Goal: Task Accomplishment & Management: Manage account settings

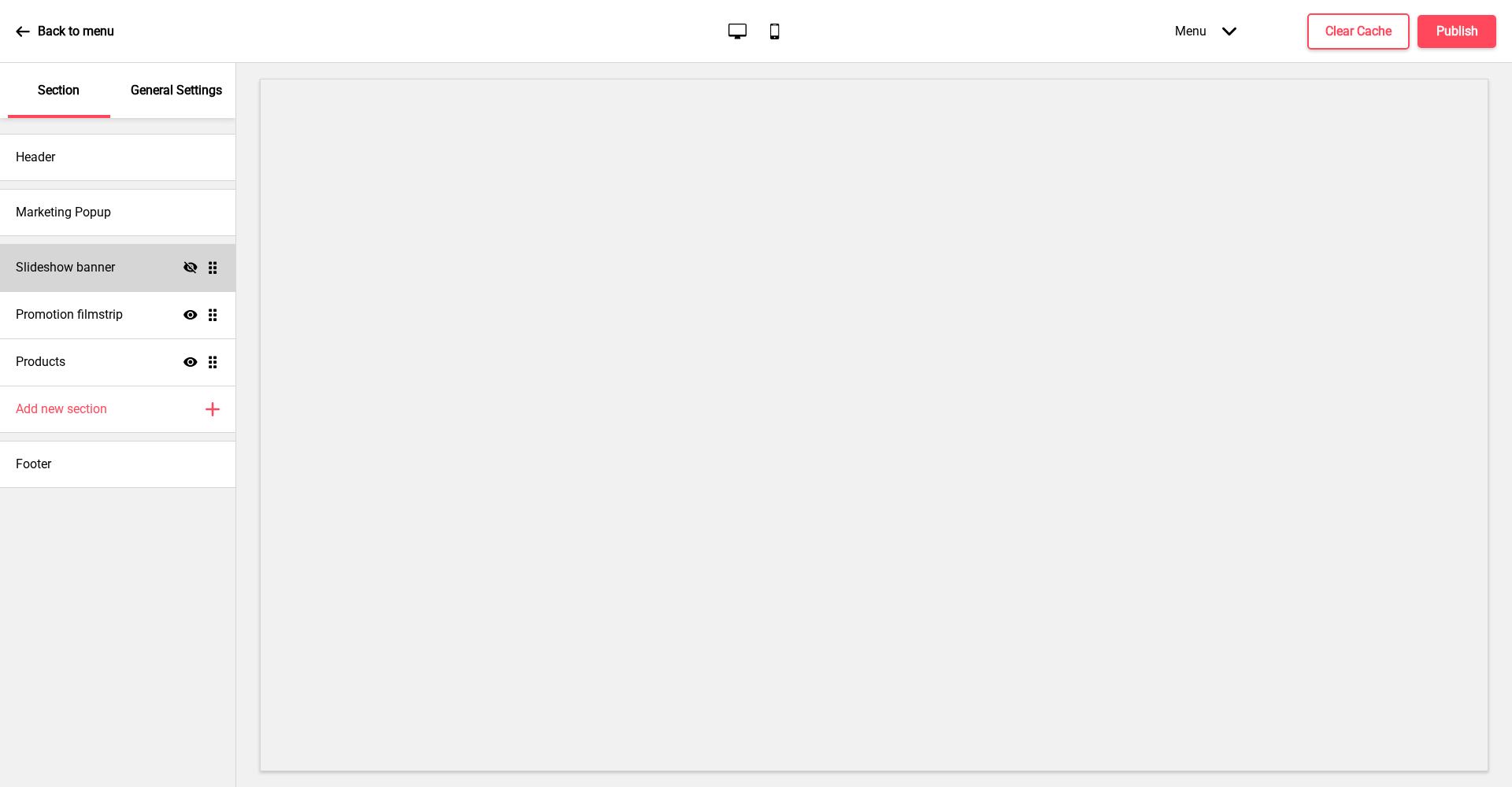
click at [190, 269] on icon at bounding box center [190, 267] width 14 height 12
click at [212, 398] on div "Add new section Plus" at bounding box center [117, 409] width 235 height 47
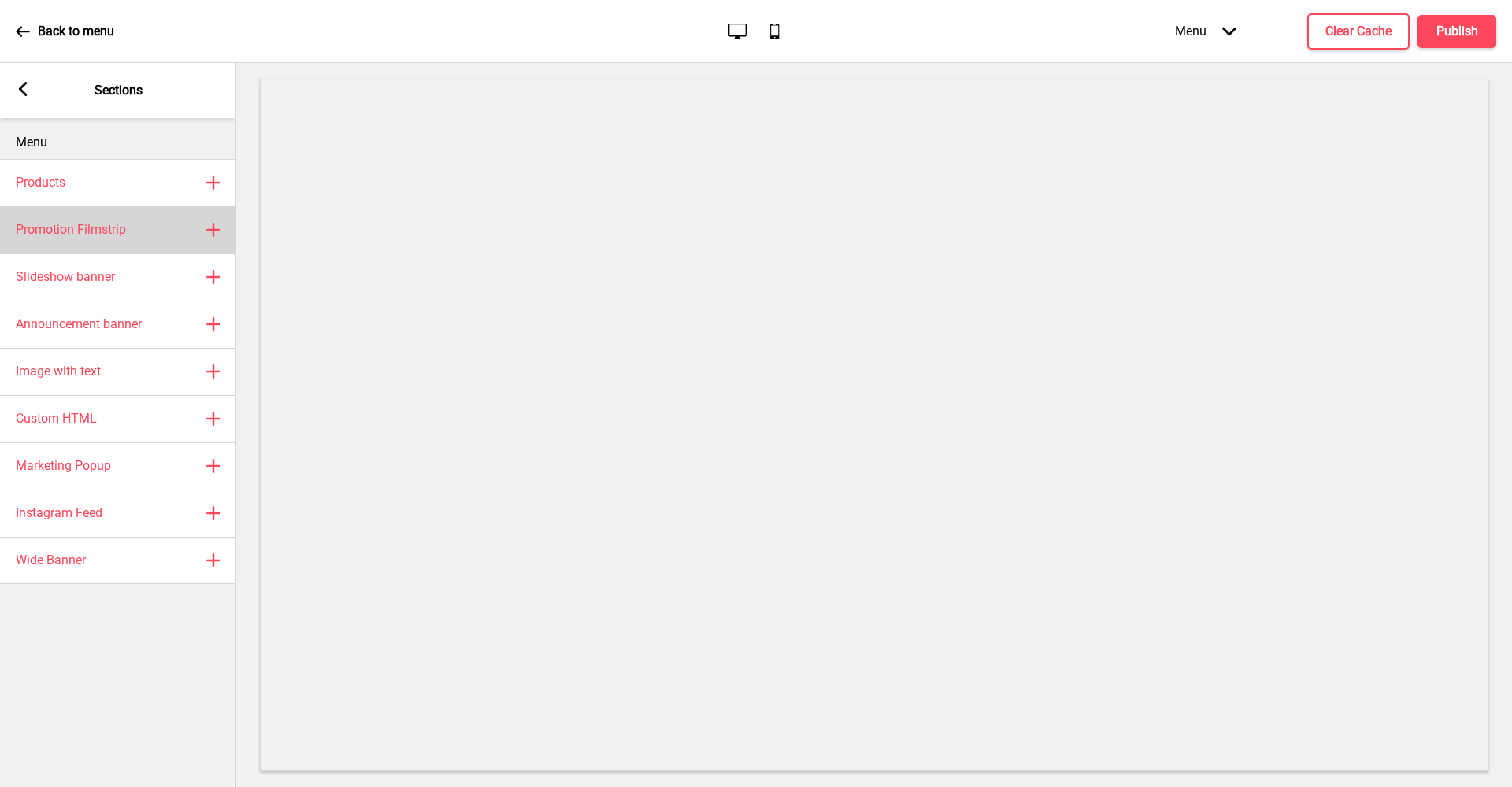
click at [198, 217] on div "Promotion Filmstrip Plus" at bounding box center [118, 229] width 236 height 47
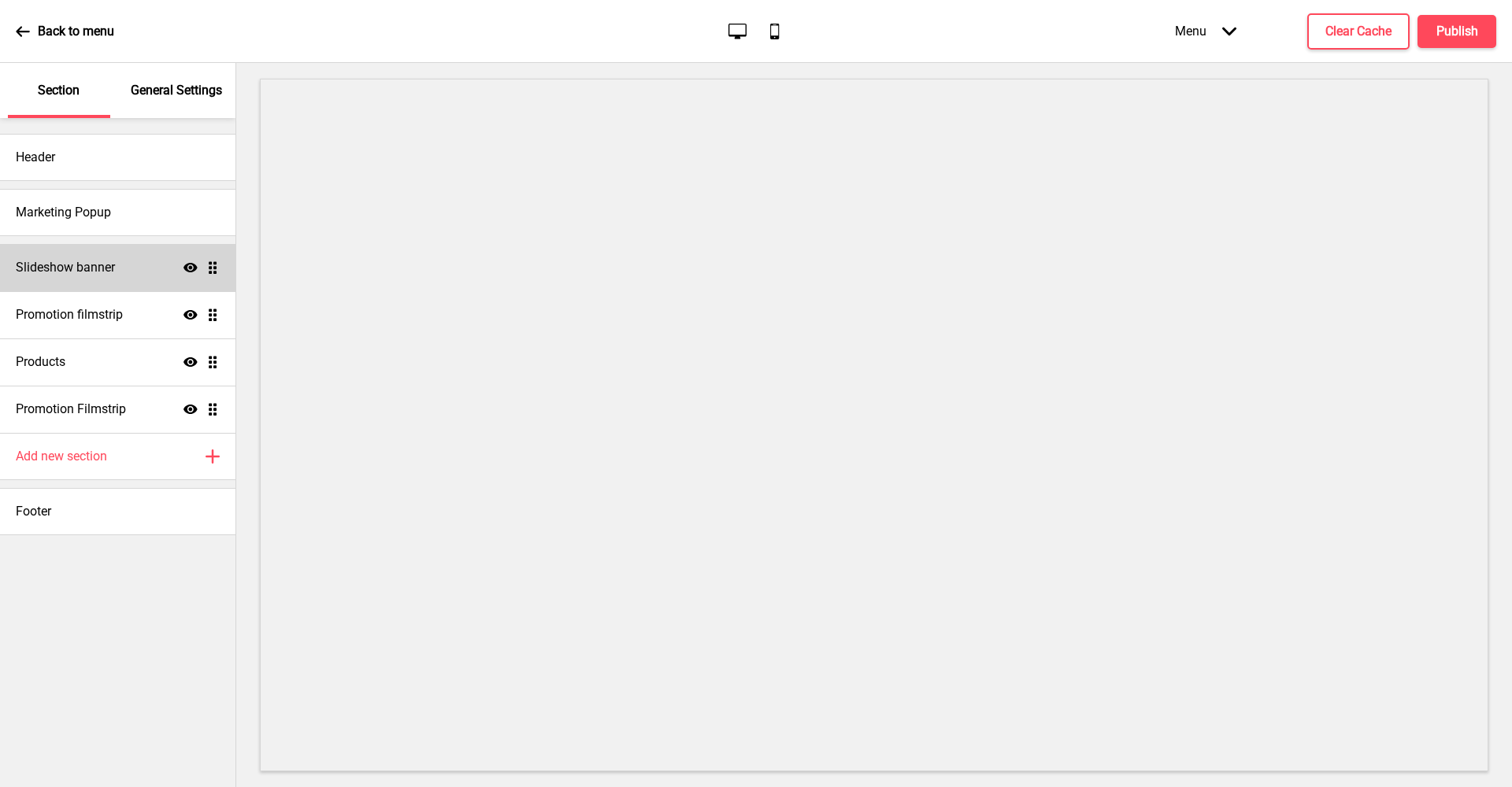
select select "center"
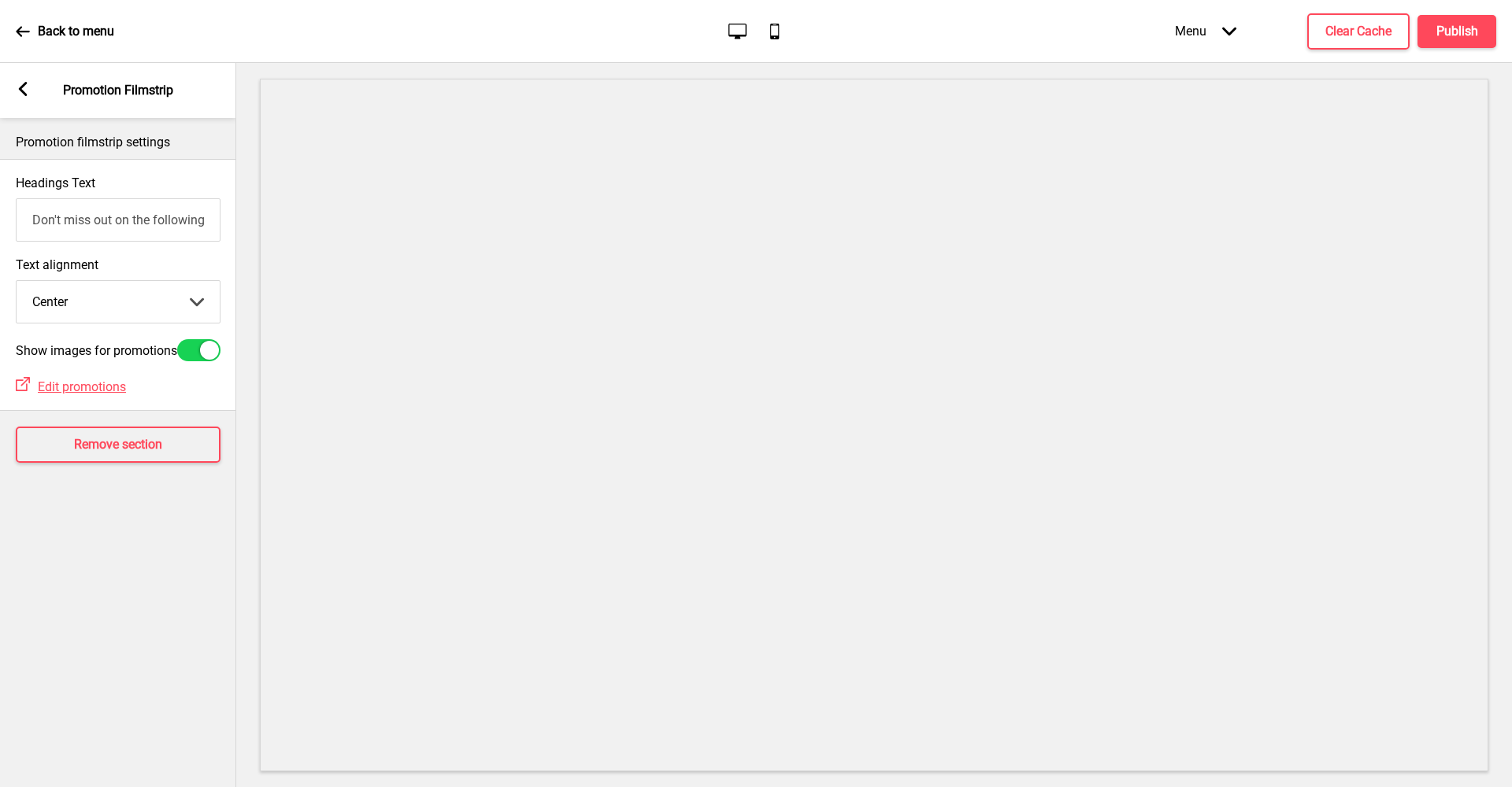
click at [145, 225] on input "Don't miss out on the following promotion(s)!" at bounding box center [118, 220] width 205 height 43
click at [26, 92] on rect at bounding box center [22, 89] width 14 height 14
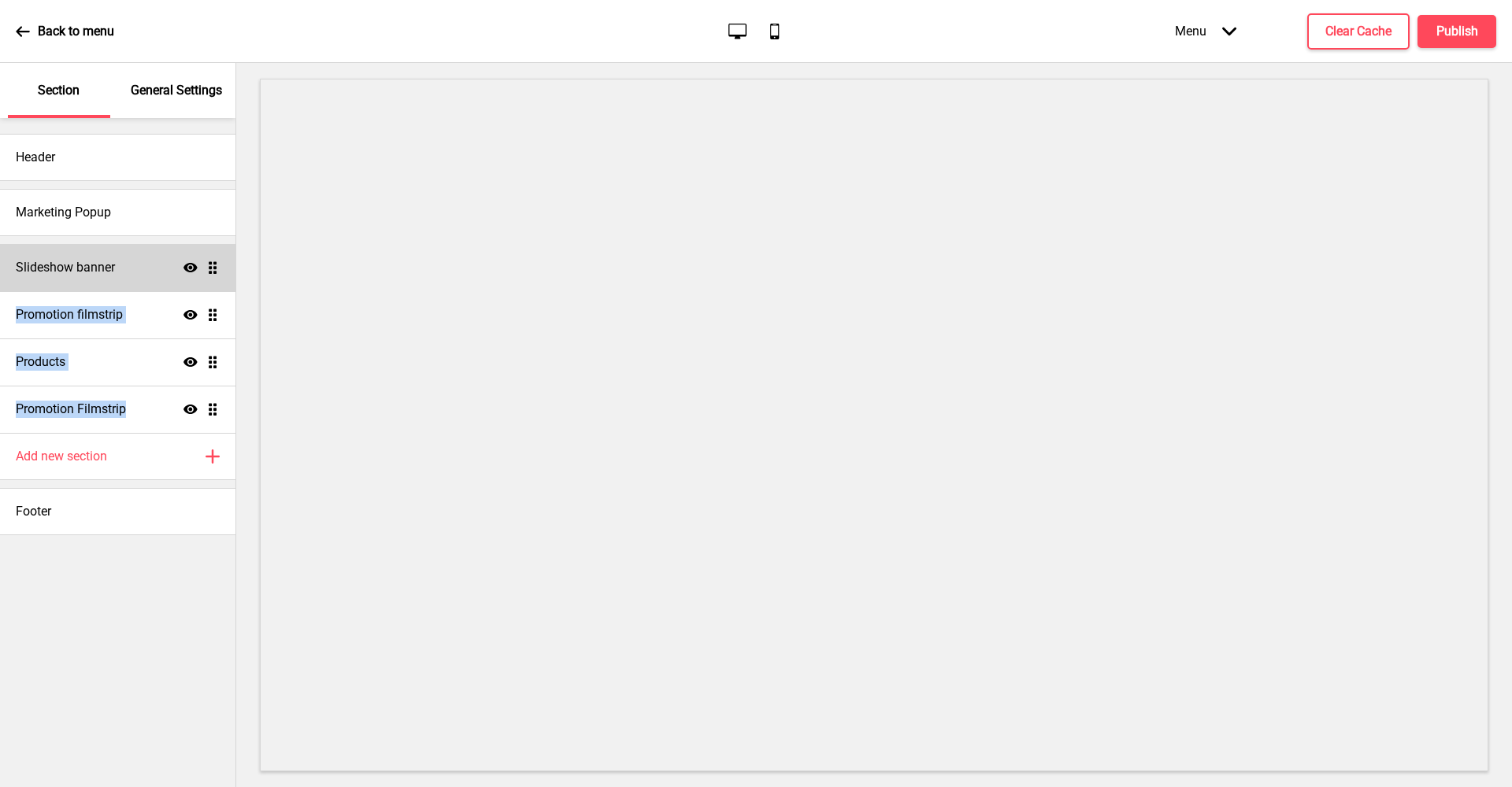
drag, startPoint x: 217, startPoint y: 401, endPoint x: 213, endPoint y: 252, distance: 149.1
click at [213, 252] on ul "Slideshow banner Show Drag Promotion filmstrip Show Drag Products Show Drag Pro…" at bounding box center [117, 338] width 235 height 189
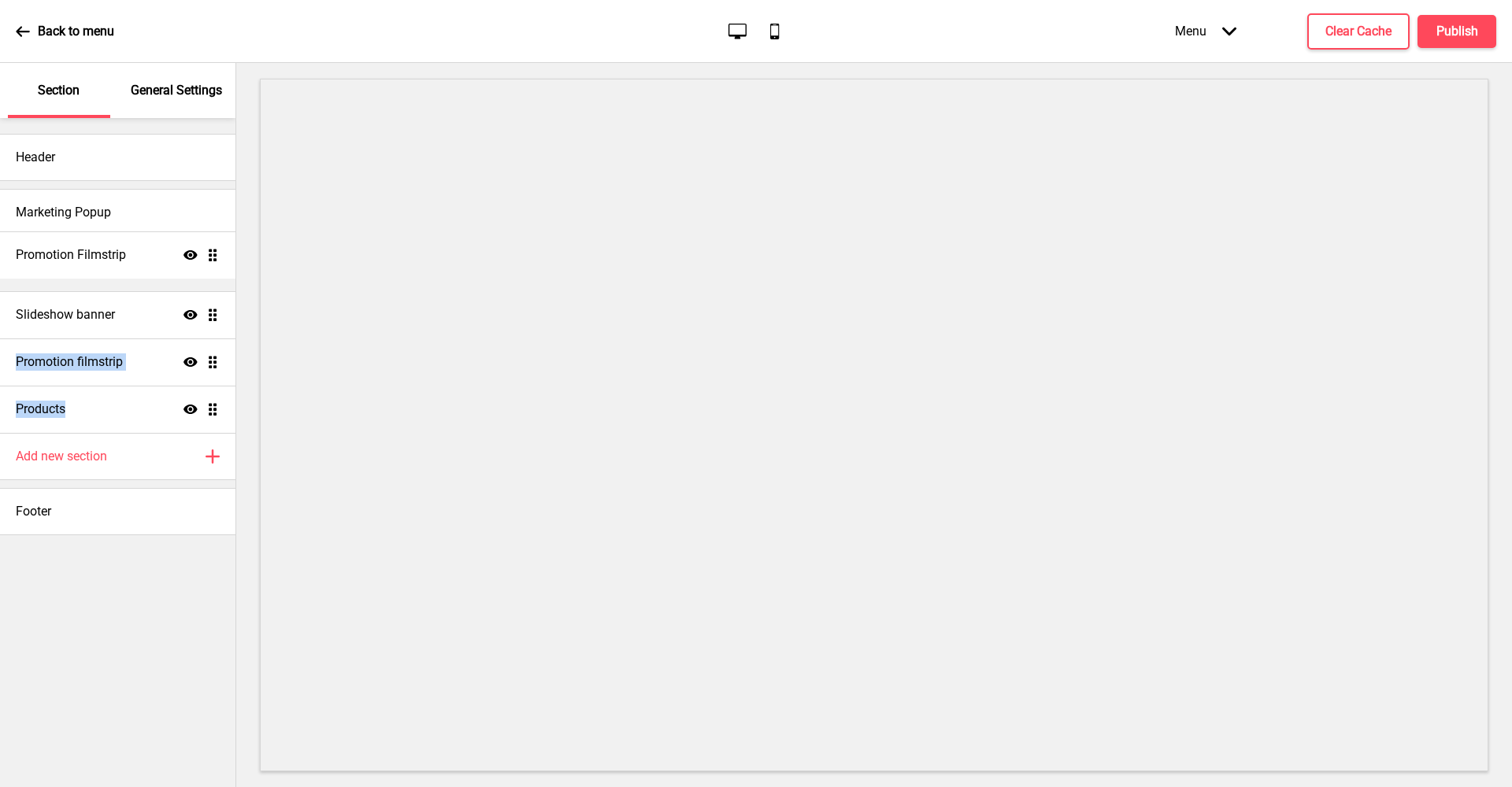
drag, startPoint x: 212, startPoint y: 403, endPoint x: 217, endPoint y: 249, distance: 154.1
click at [217, 249] on ul "Slideshow banner Show Drag Promotion filmstrip Show Drag Products Show Drag Pro…" at bounding box center [117, 338] width 235 height 189
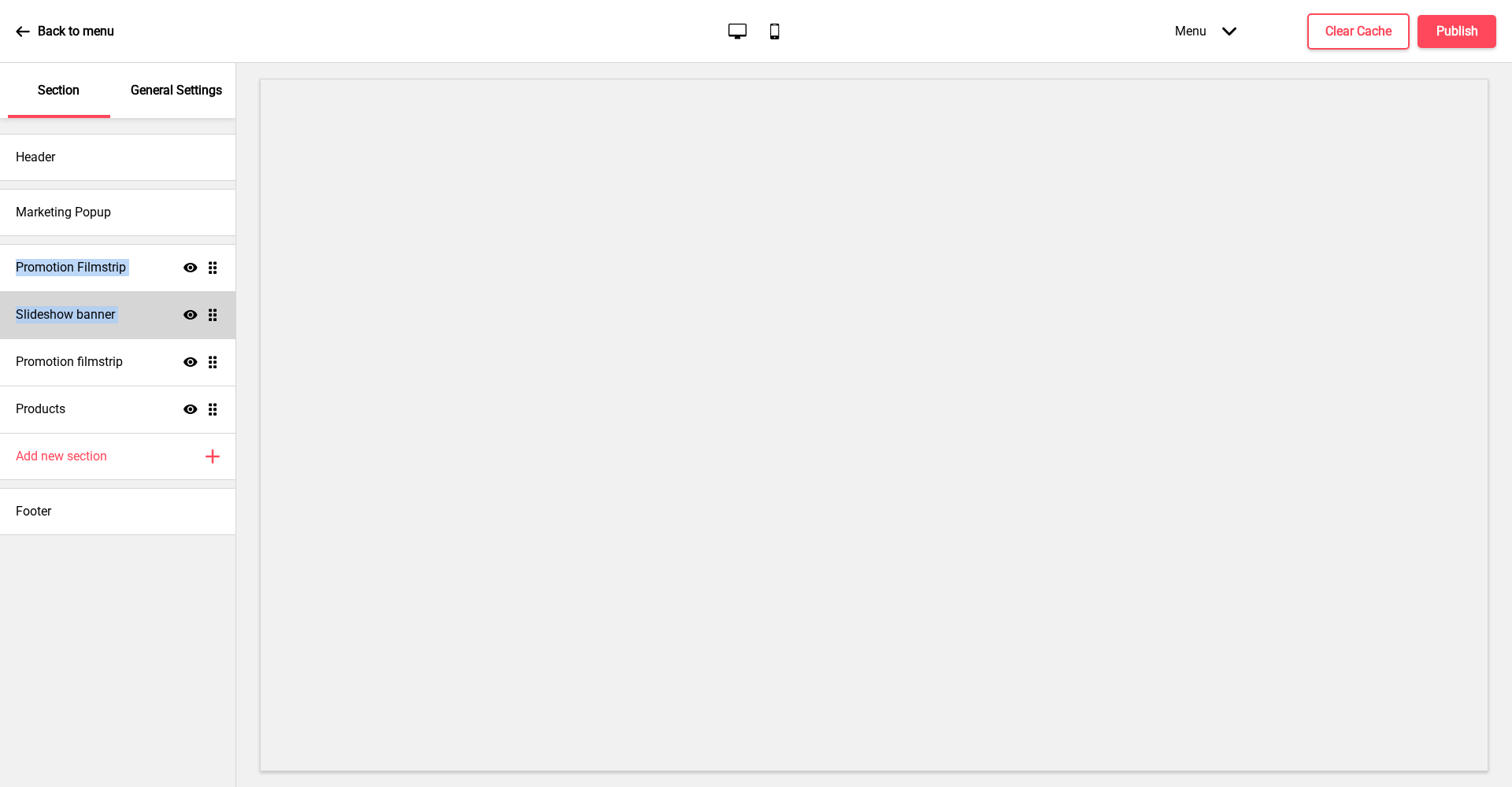
click at [142, 299] on div "Slideshow banner Show Drag" at bounding box center [117, 314] width 235 height 47
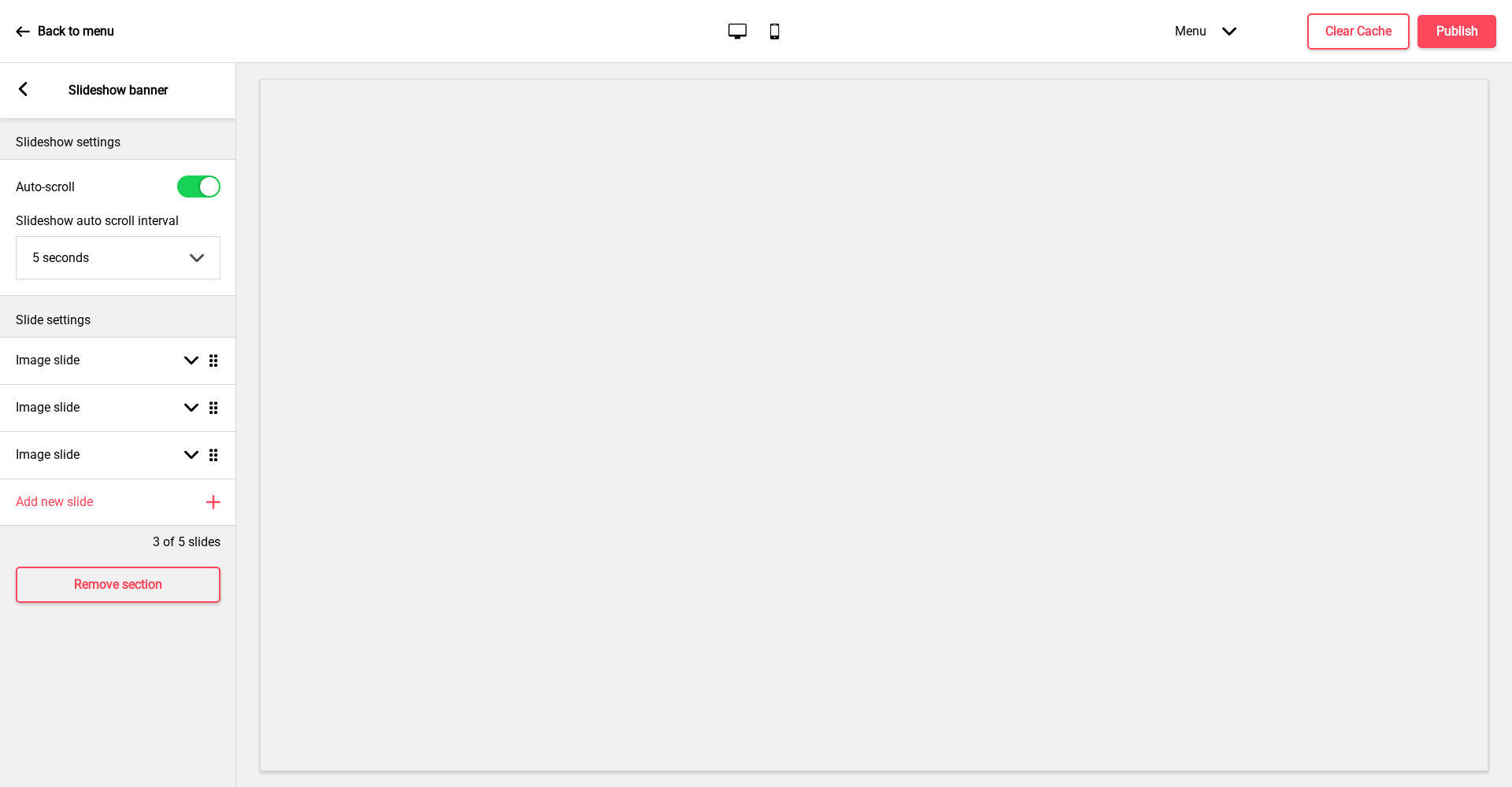
click at [29, 96] on rect at bounding box center [22, 89] width 14 height 14
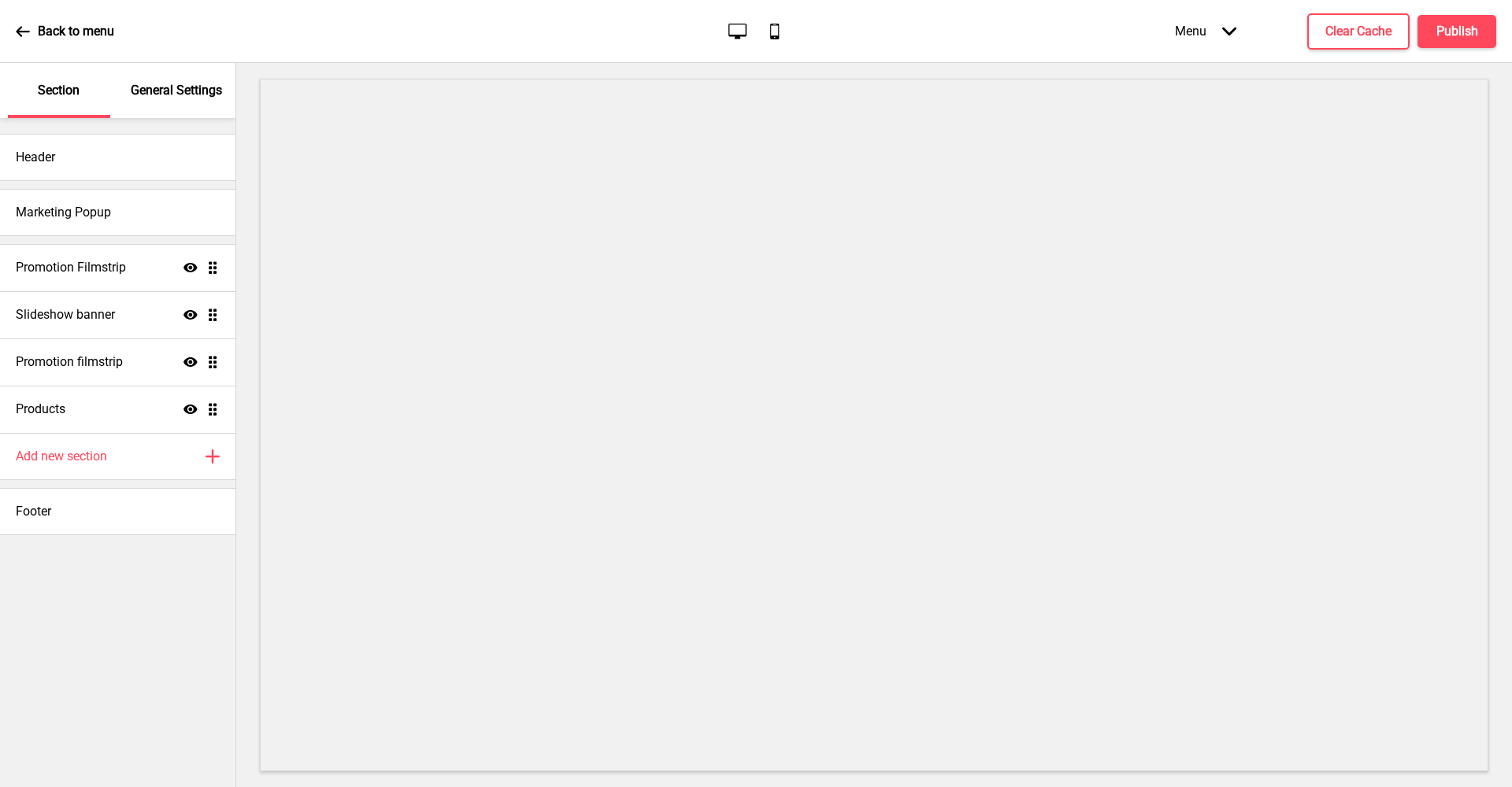
click at [166, 96] on p "General Settings" at bounding box center [177, 90] width 91 height 17
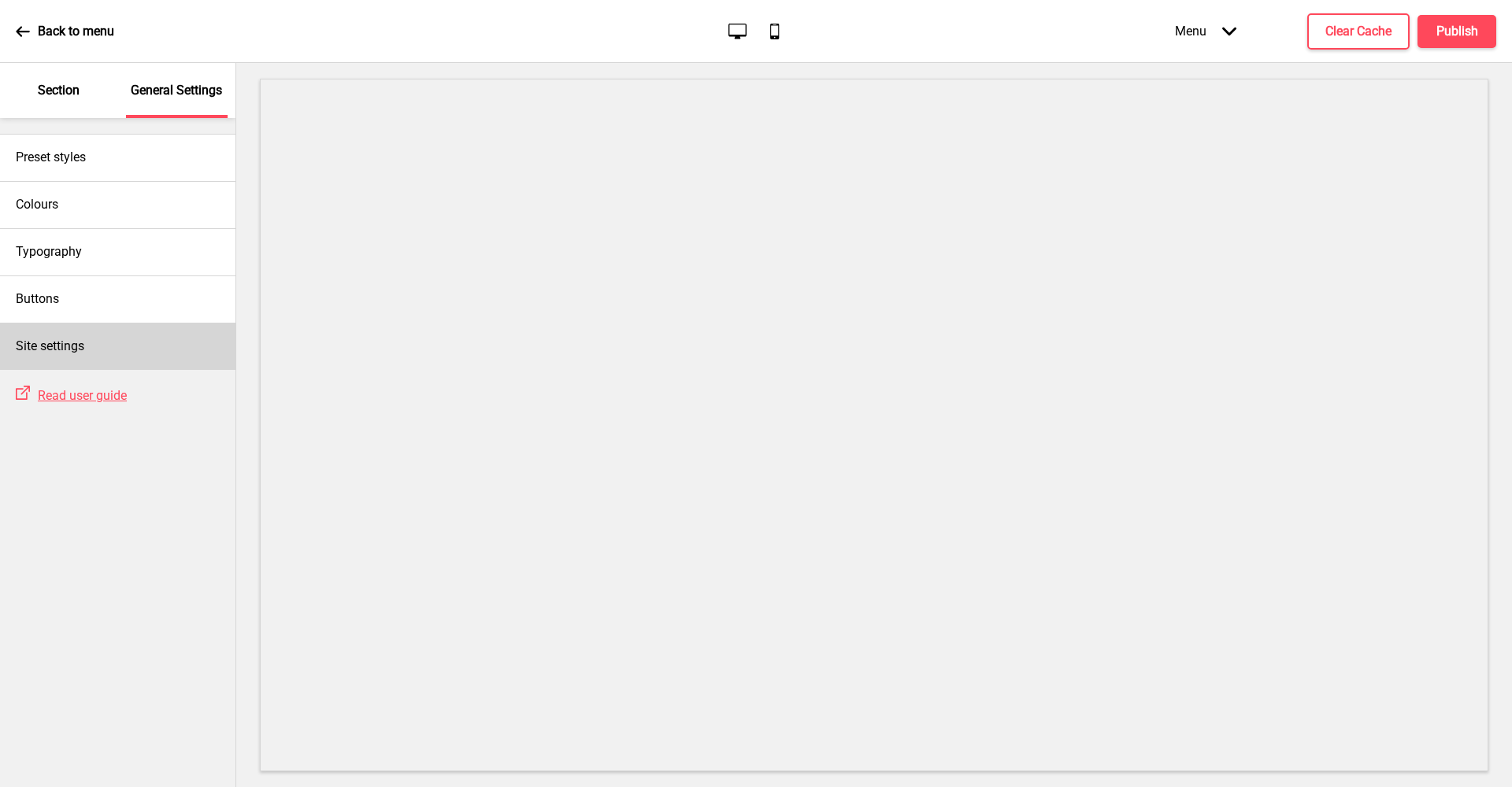
click at [110, 338] on div "Site settings" at bounding box center [117, 346] width 235 height 47
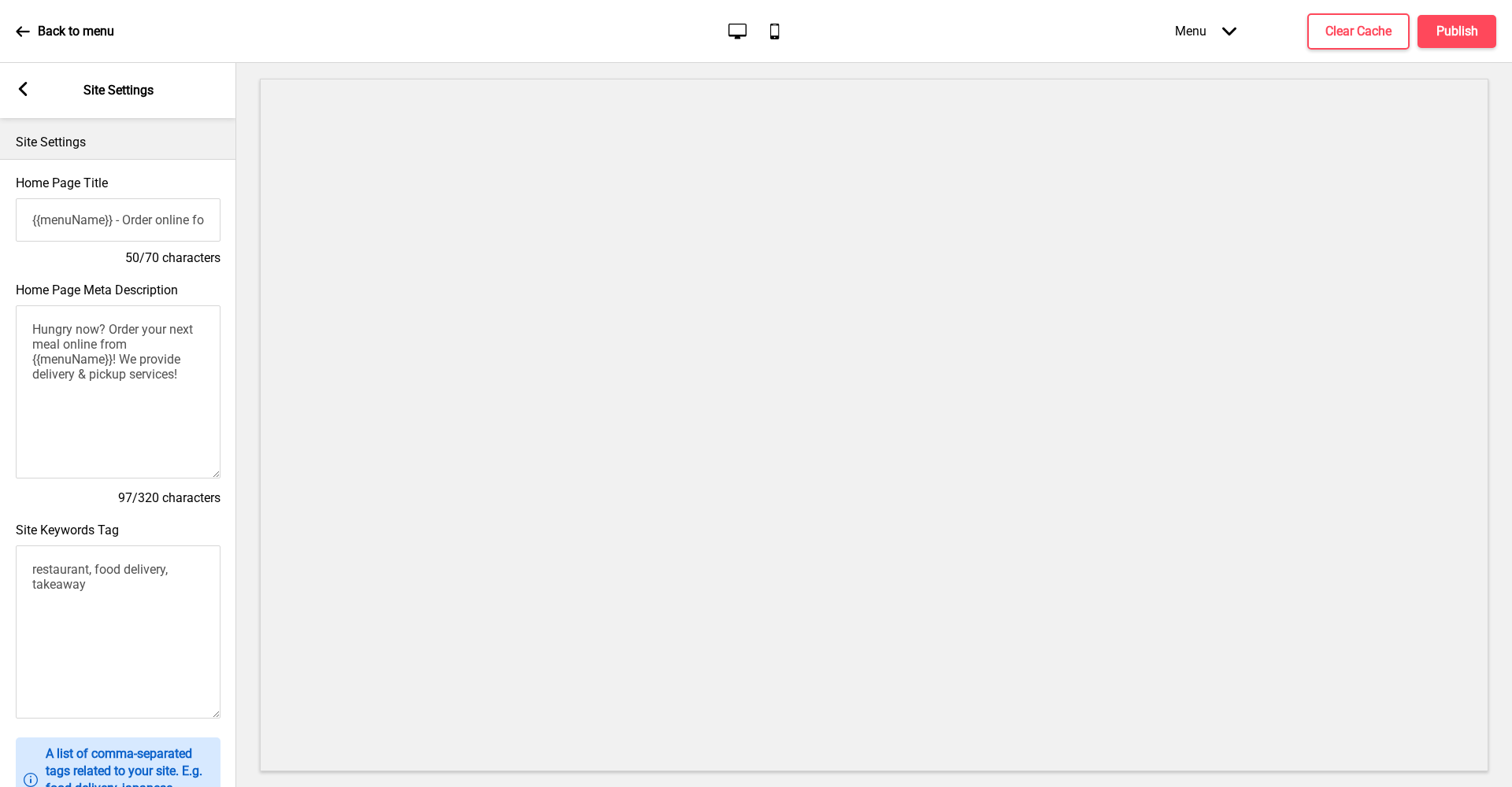
click at [34, 90] on div "Arrow left Site Settings" at bounding box center [118, 90] width 236 height 55
click at [32, 90] on div "Arrow left Site Settings" at bounding box center [118, 90] width 236 height 55
click at [28, 90] on rect at bounding box center [22, 89] width 14 height 14
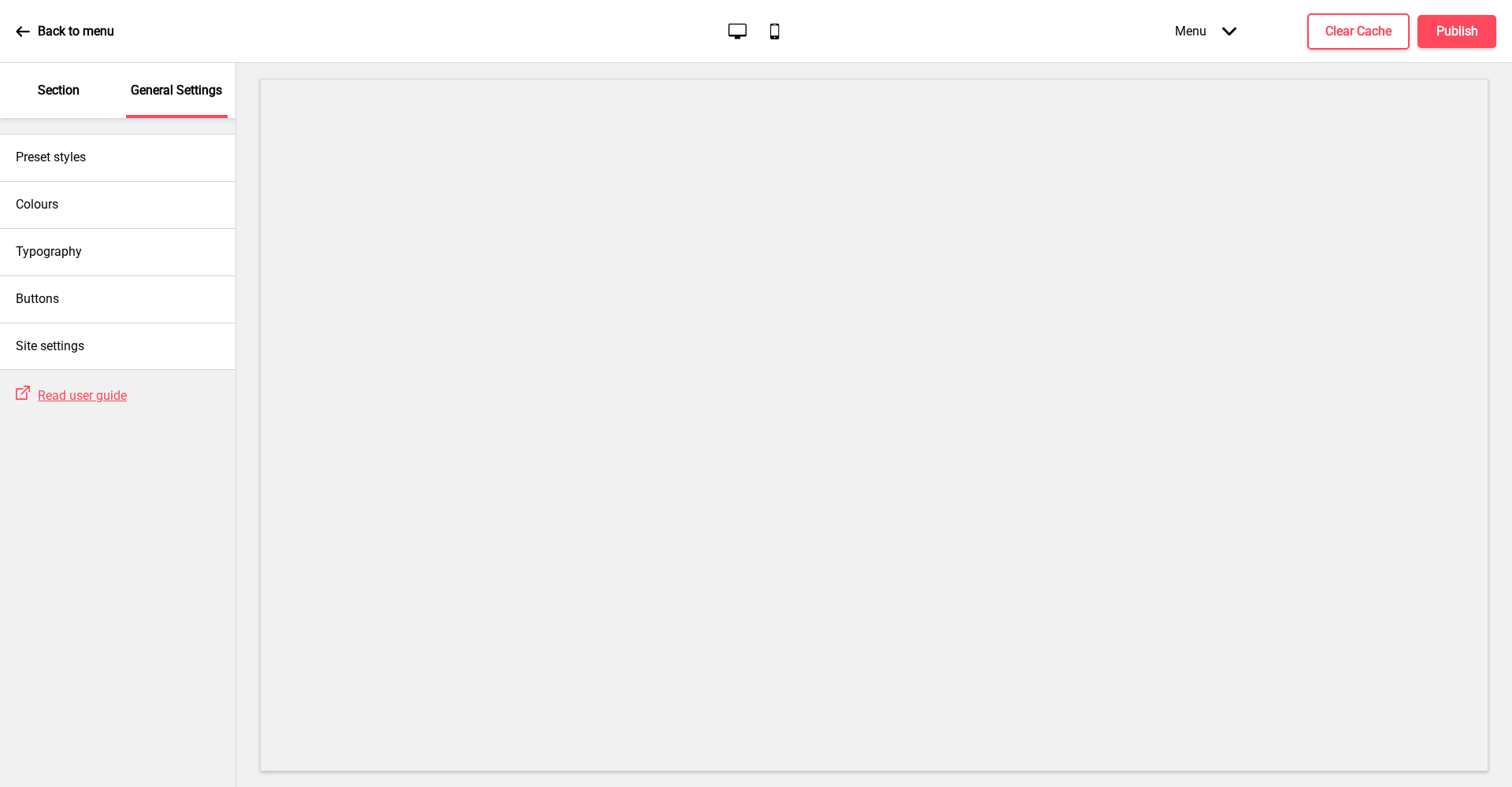
click at [65, 88] on p "Section" at bounding box center [59, 90] width 41 height 17
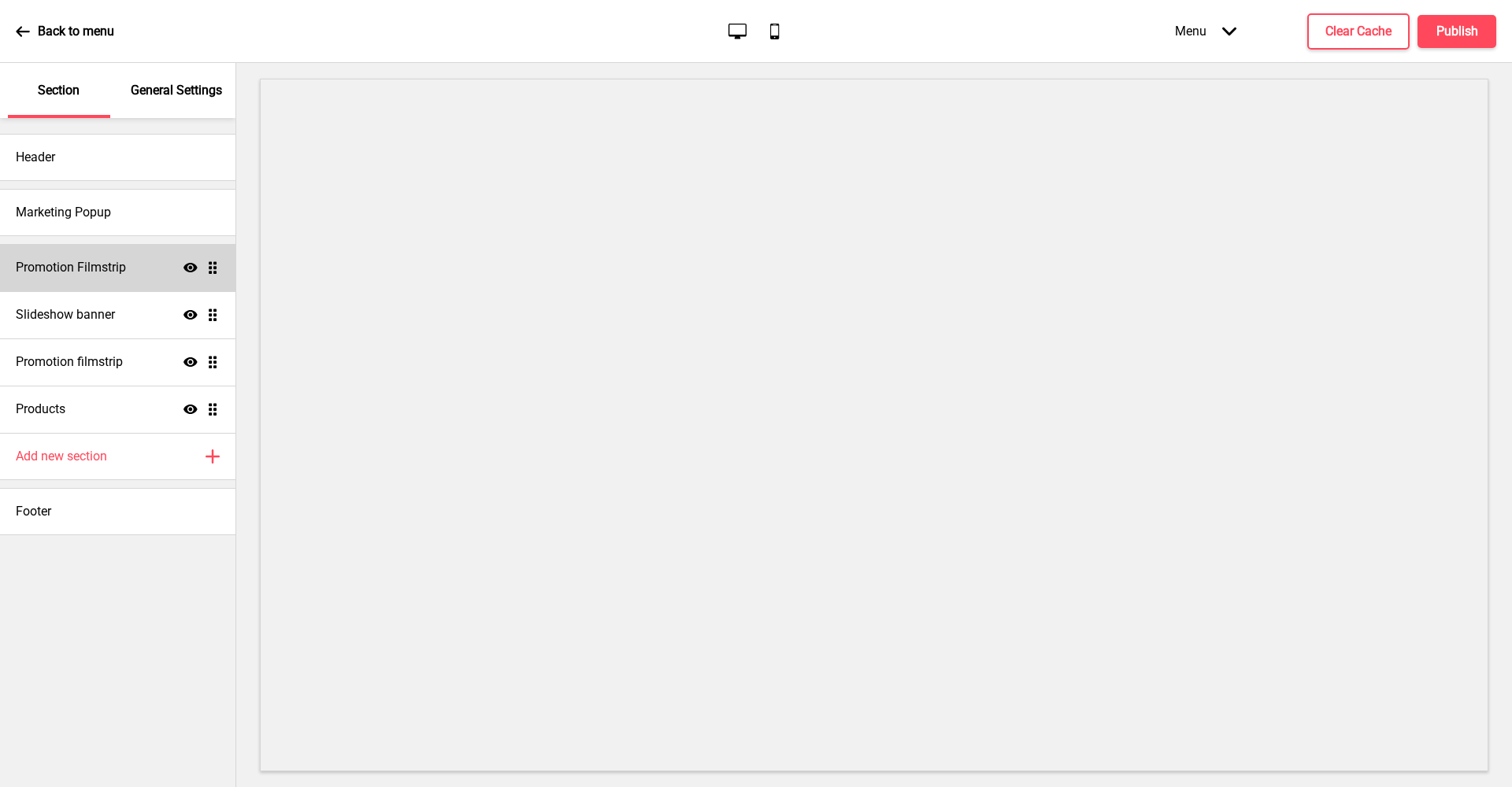
click at [187, 265] on icon at bounding box center [190, 267] width 14 height 9
click at [187, 265] on icon at bounding box center [190, 267] width 14 height 12
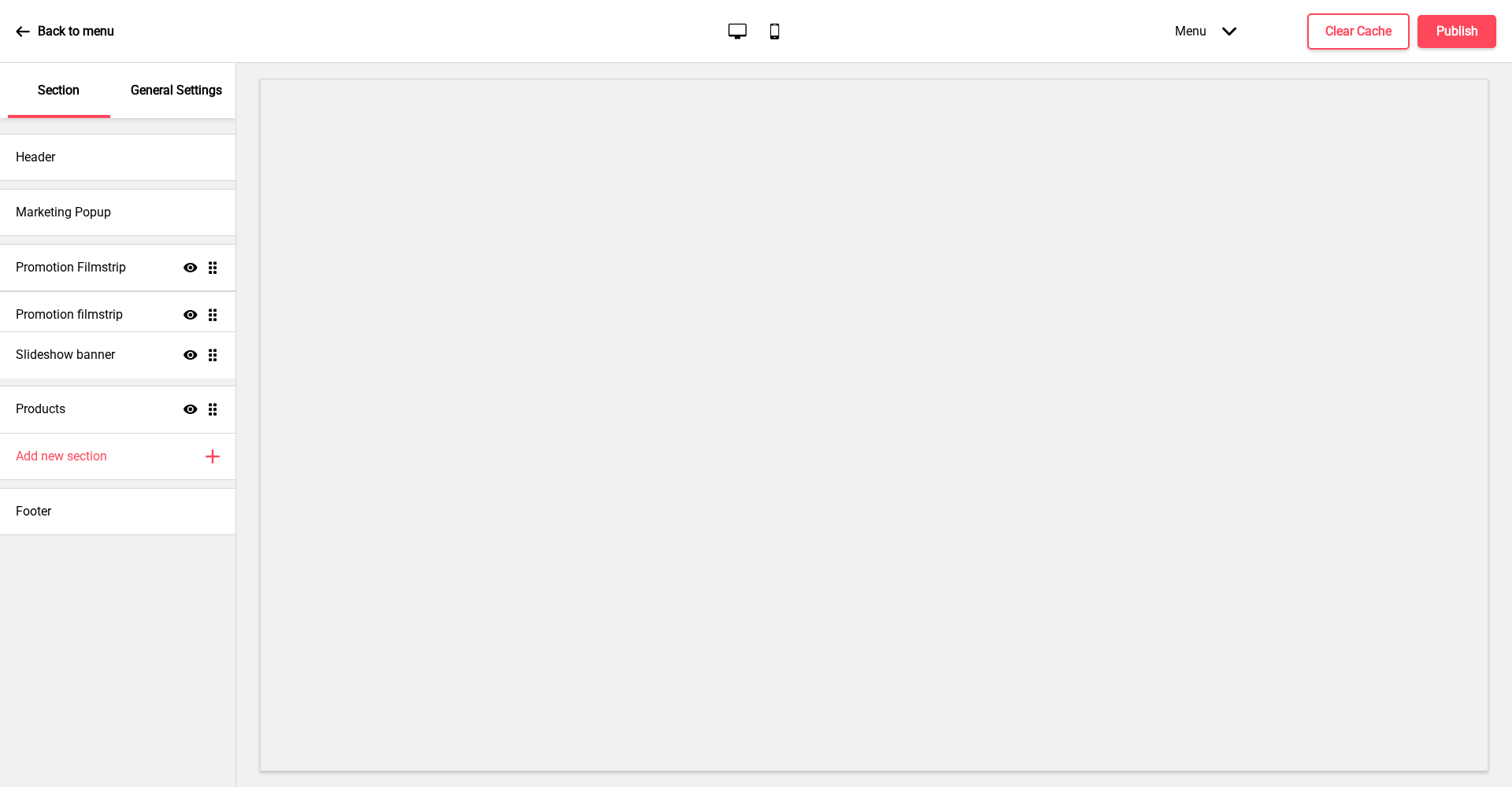
drag, startPoint x: 211, startPoint y: 316, endPoint x: 209, endPoint y: 356, distance: 40.0
click at [209, 356] on ul "Promotion Filmstrip Show Drag Slideshow banner Show Drag Promotion filmstrip Sh…" at bounding box center [117, 338] width 235 height 189
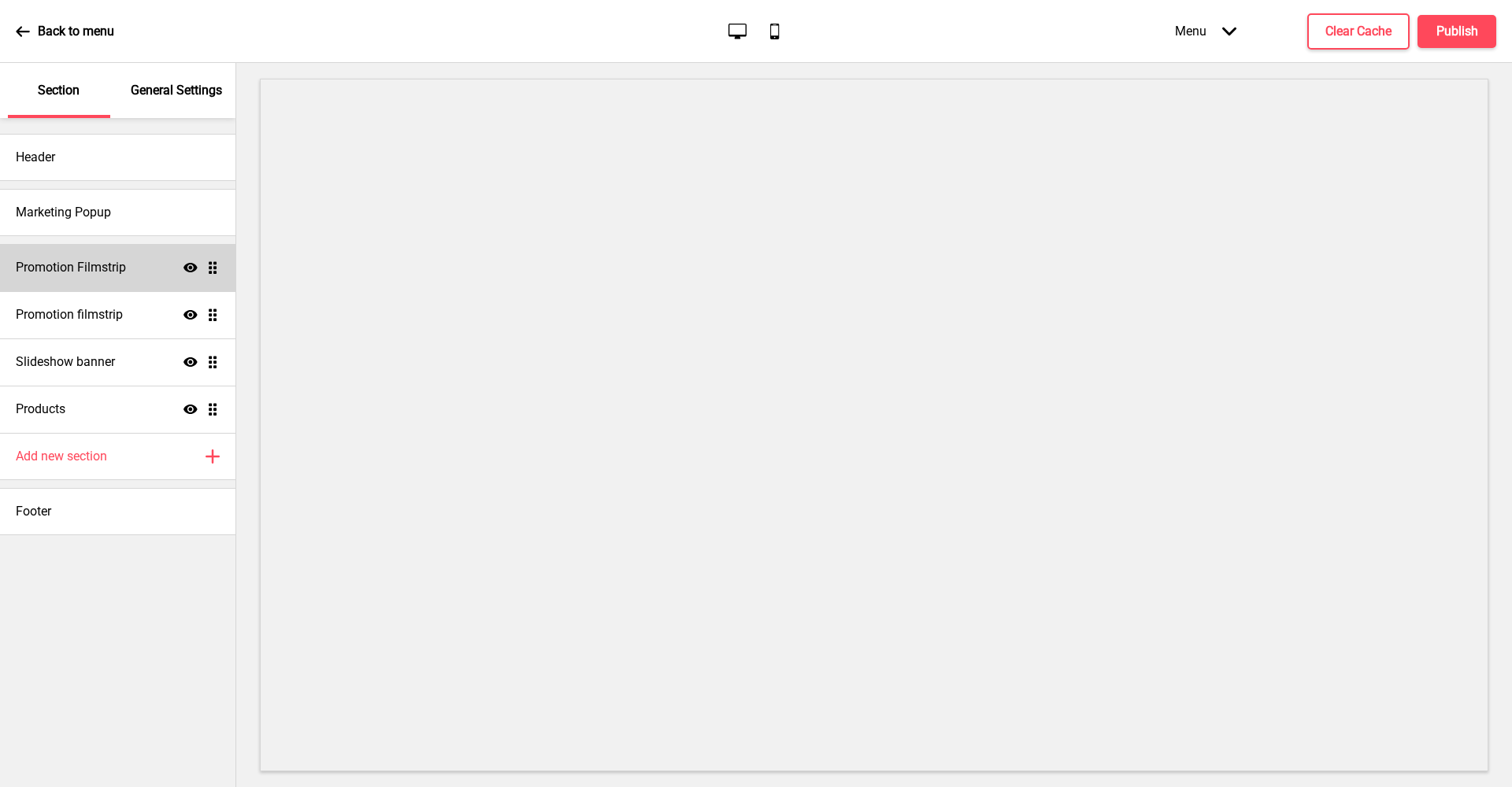
click at [190, 265] on icon "Show" at bounding box center [190, 268] width 14 height 14
click at [189, 313] on icon "Show" at bounding box center [190, 314] width 14 height 14
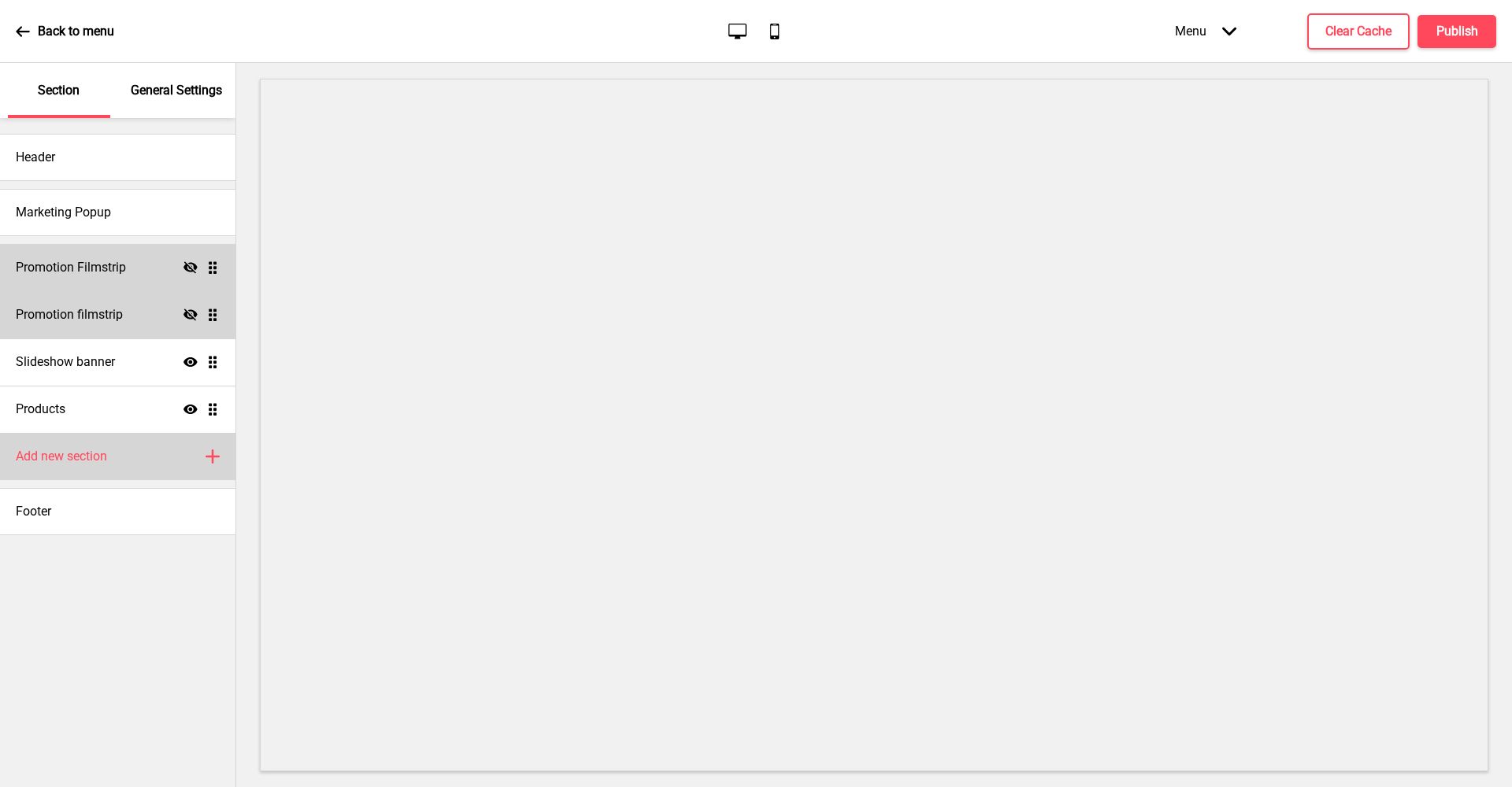
click at [200, 456] on div "Add new section Plus" at bounding box center [117, 456] width 235 height 47
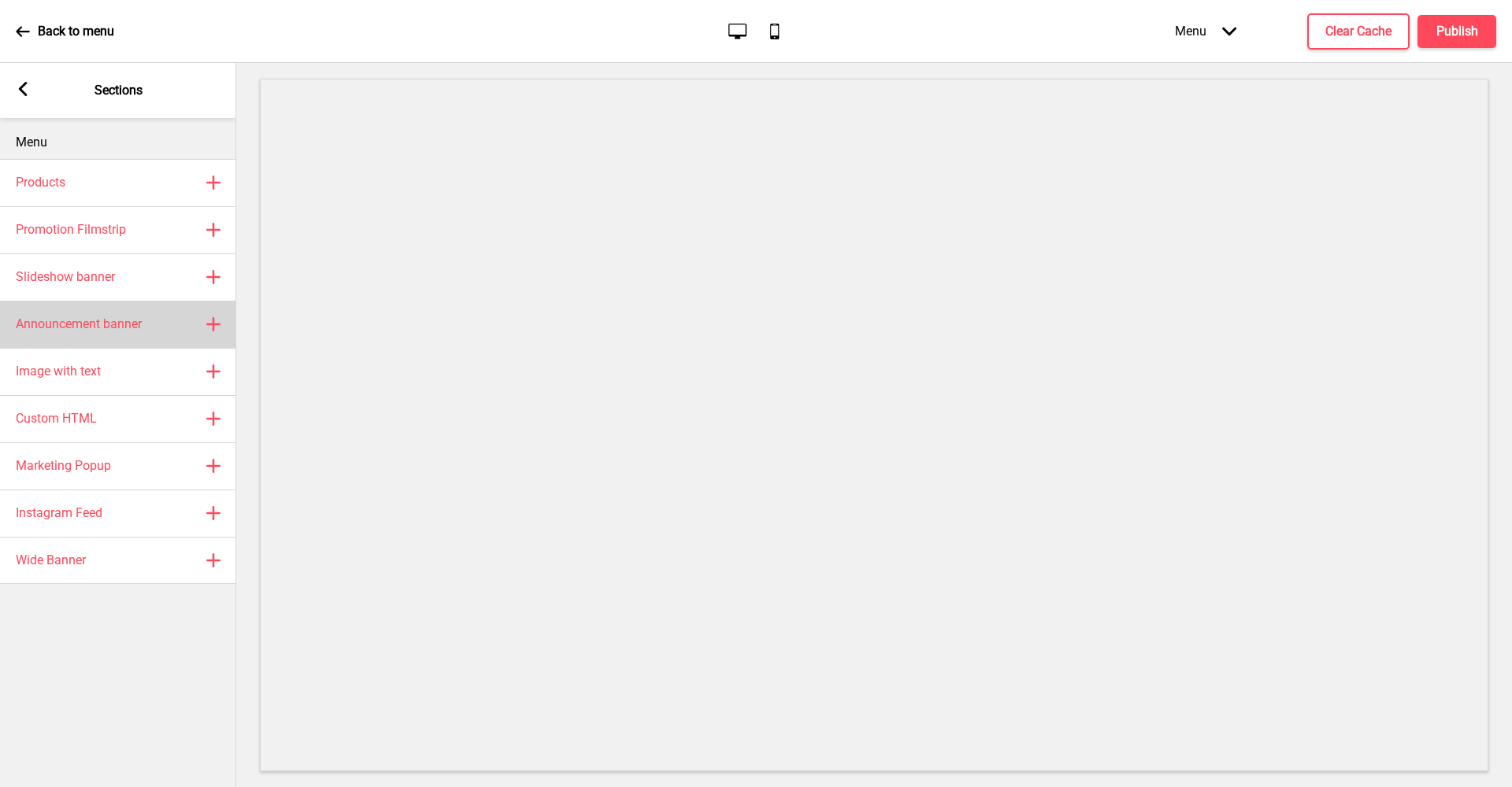
click at [161, 324] on div "Announcement banner Plus" at bounding box center [118, 324] width 236 height 47
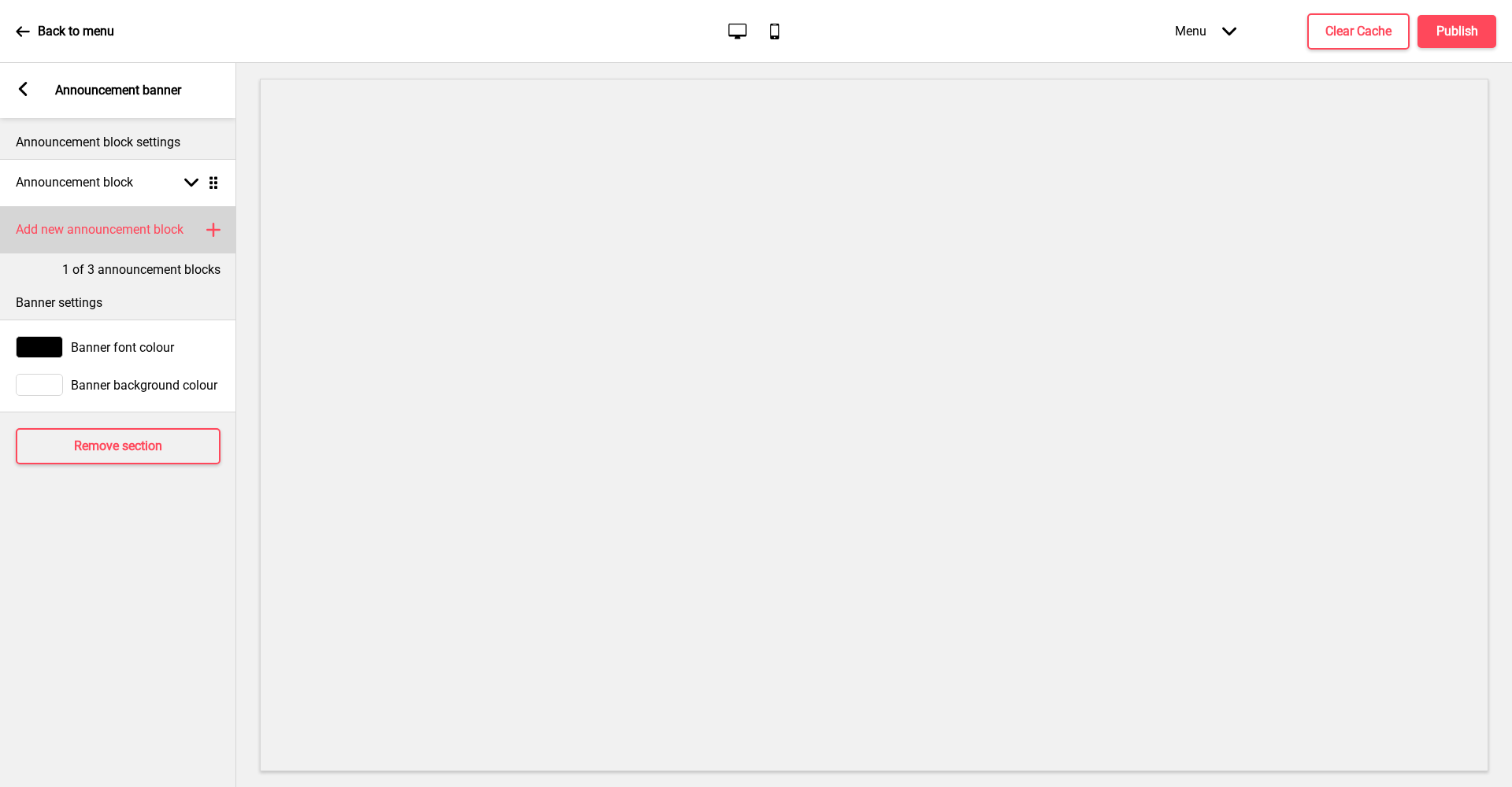
click at [210, 227] on rect at bounding box center [214, 230] width 19 height 19
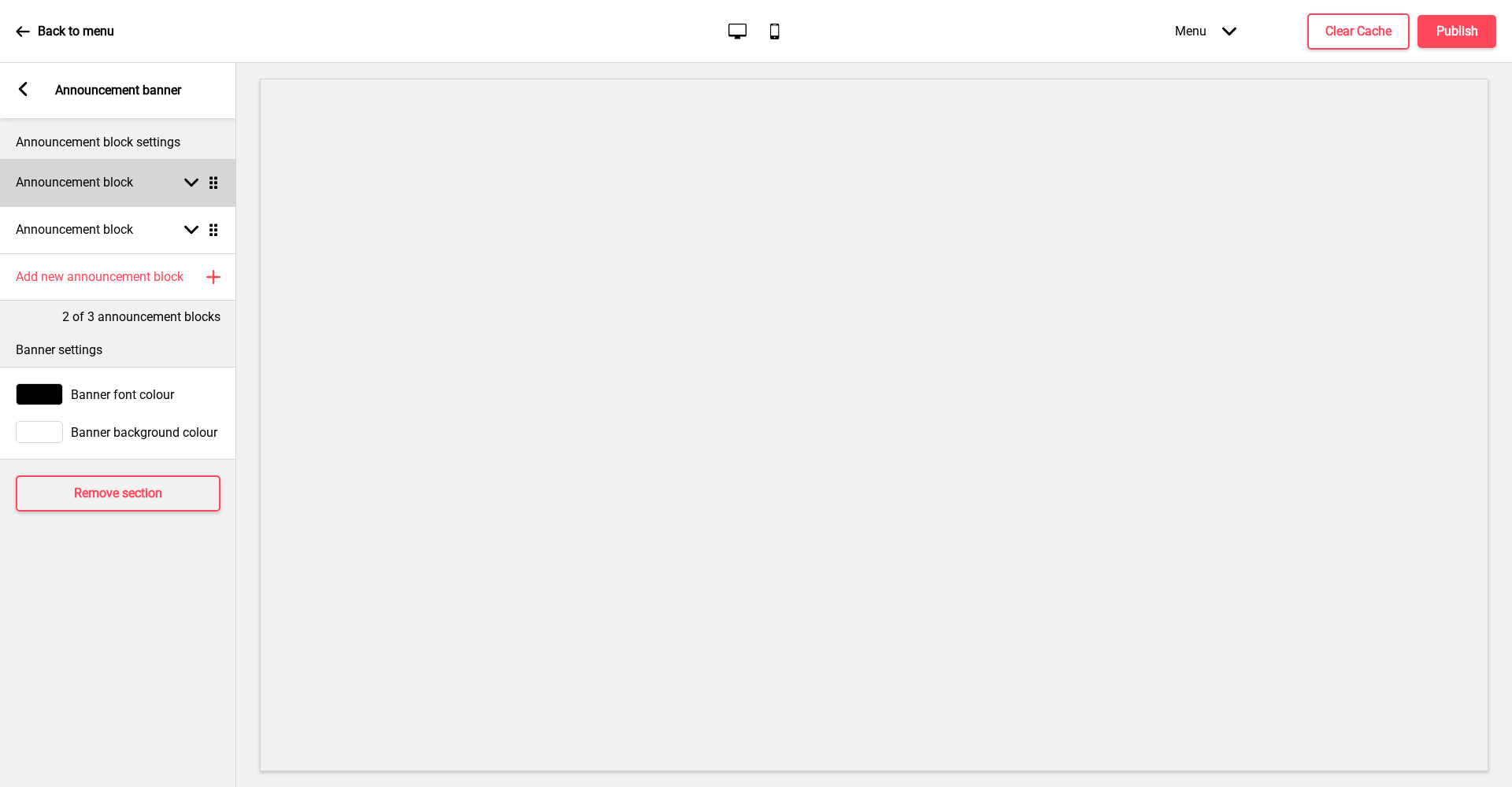
click at [197, 184] on rect at bounding box center [191, 183] width 14 height 14
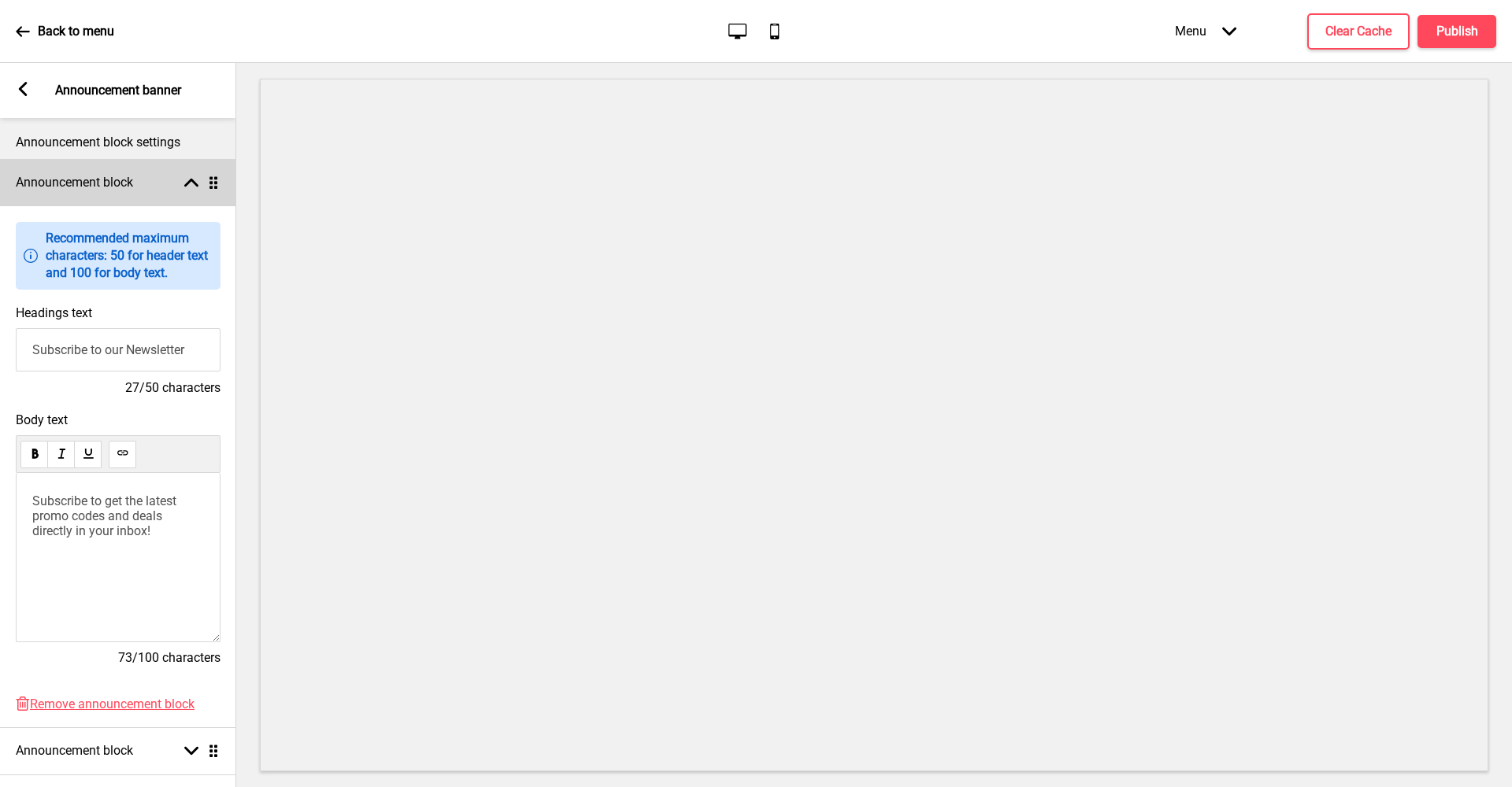
click at [183, 182] on div "Arrow up Drag" at bounding box center [198, 183] width 44 height 14
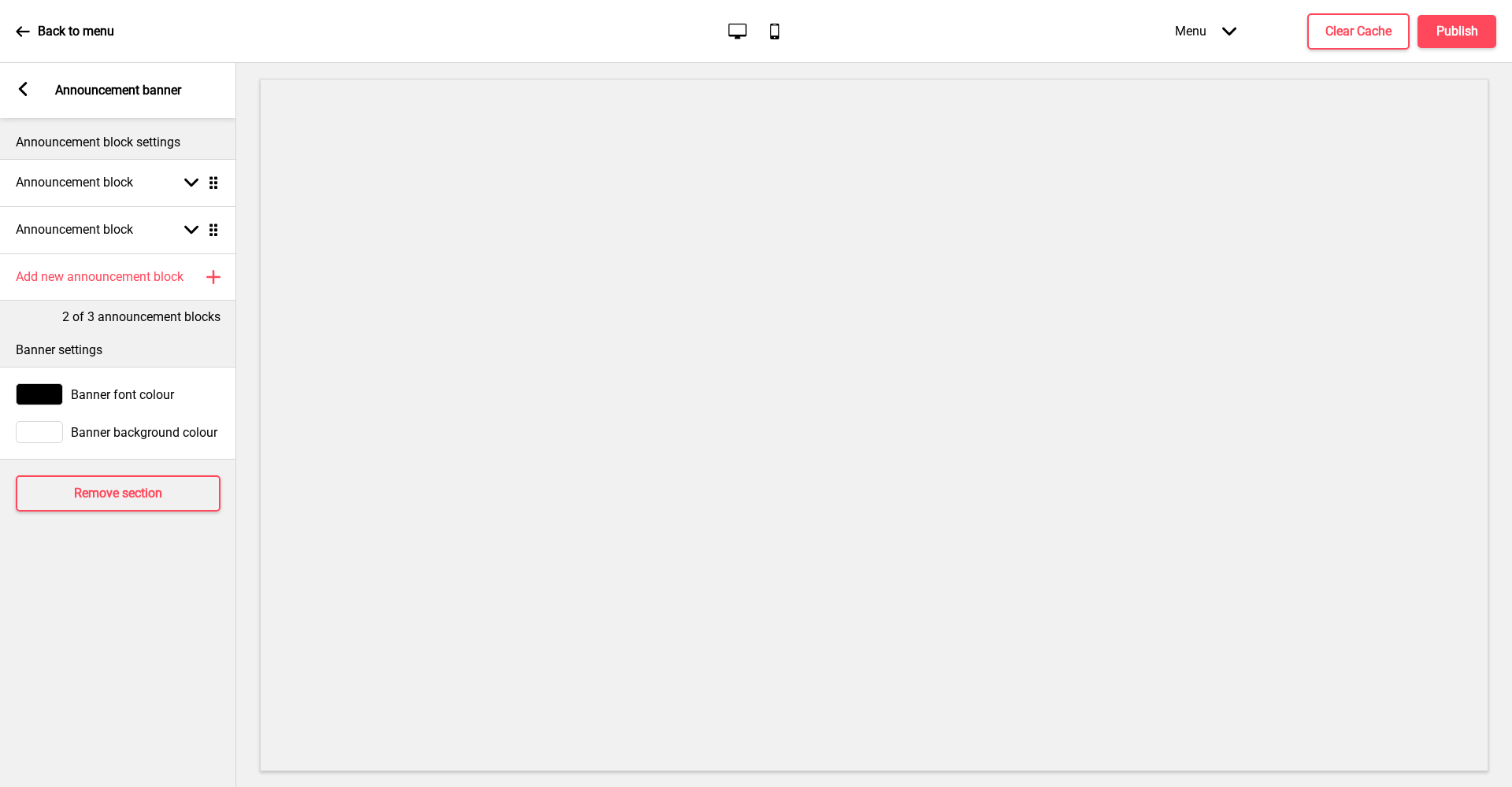
click at [23, 90] on rect at bounding box center [22, 89] width 14 height 14
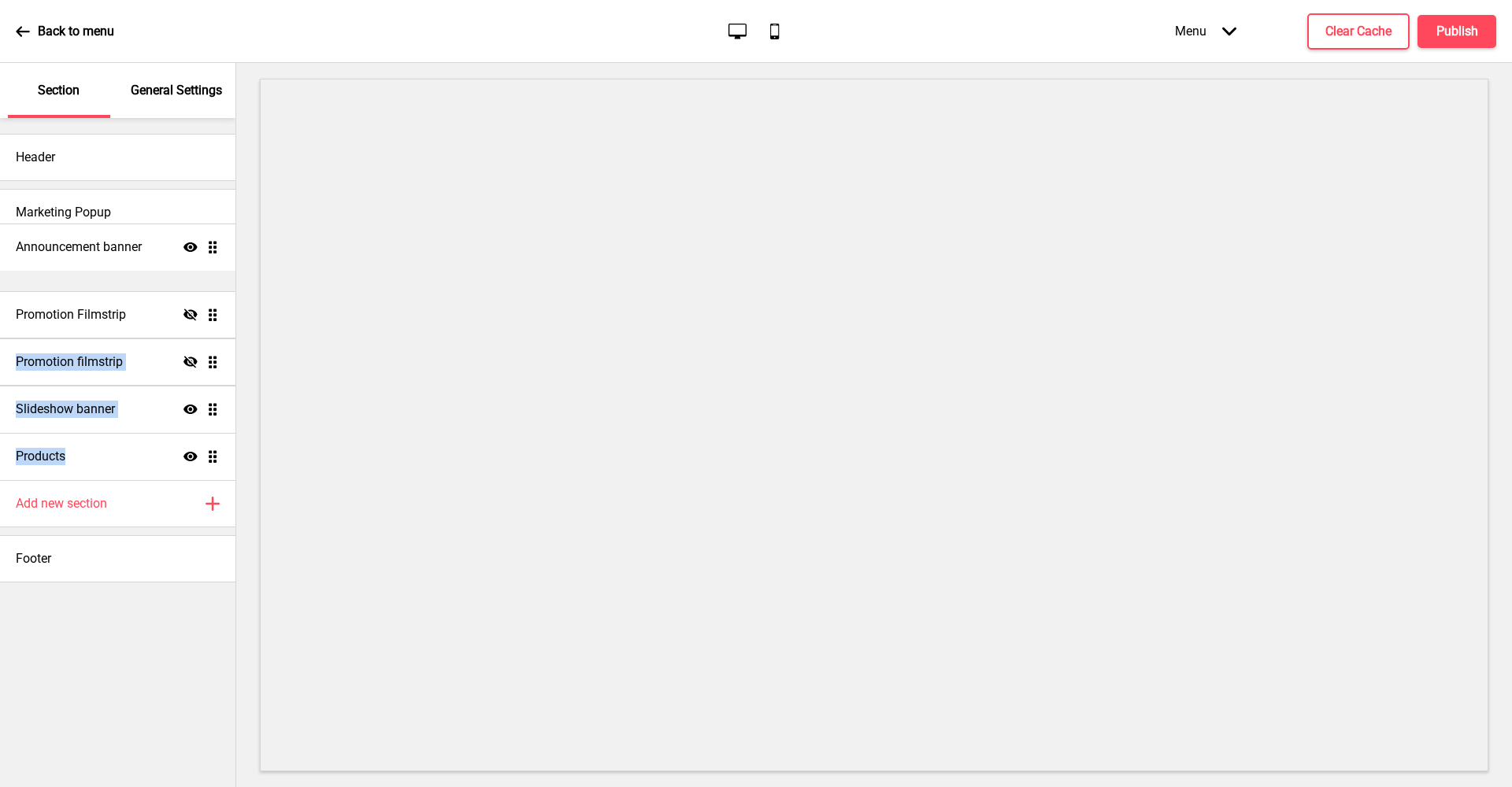
drag, startPoint x: 215, startPoint y: 455, endPoint x: 220, endPoint y: 248, distance: 207.1
click at [220, 248] on ul "Promotion Filmstrip Hide Drag Promotion filmstrip Hide Drag Slideshow banner Sh…" at bounding box center [117, 362] width 235 height 236
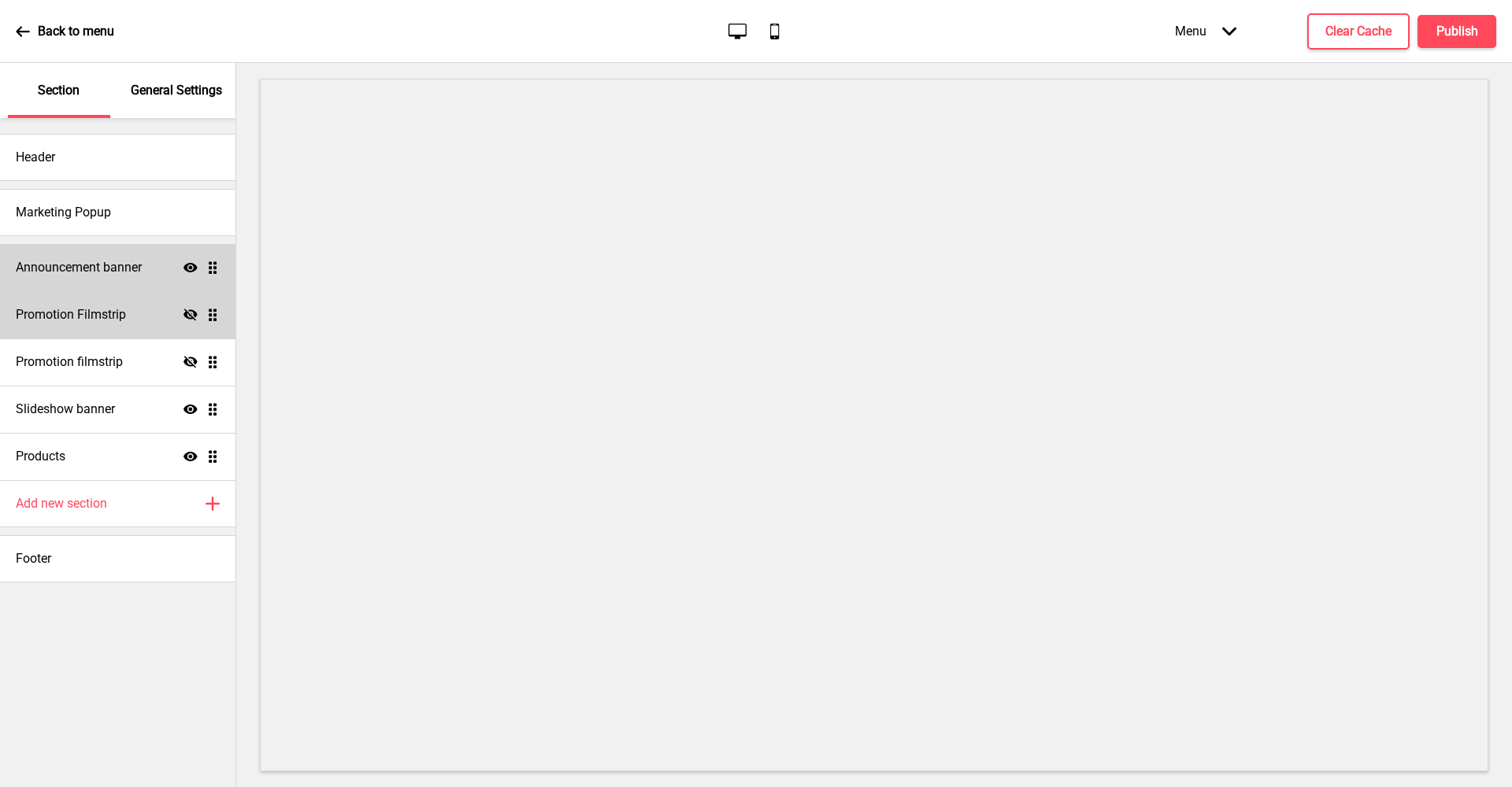
click at [161, 103] on div "General Settings" at bounding box center [177, 90] width 103 height 55
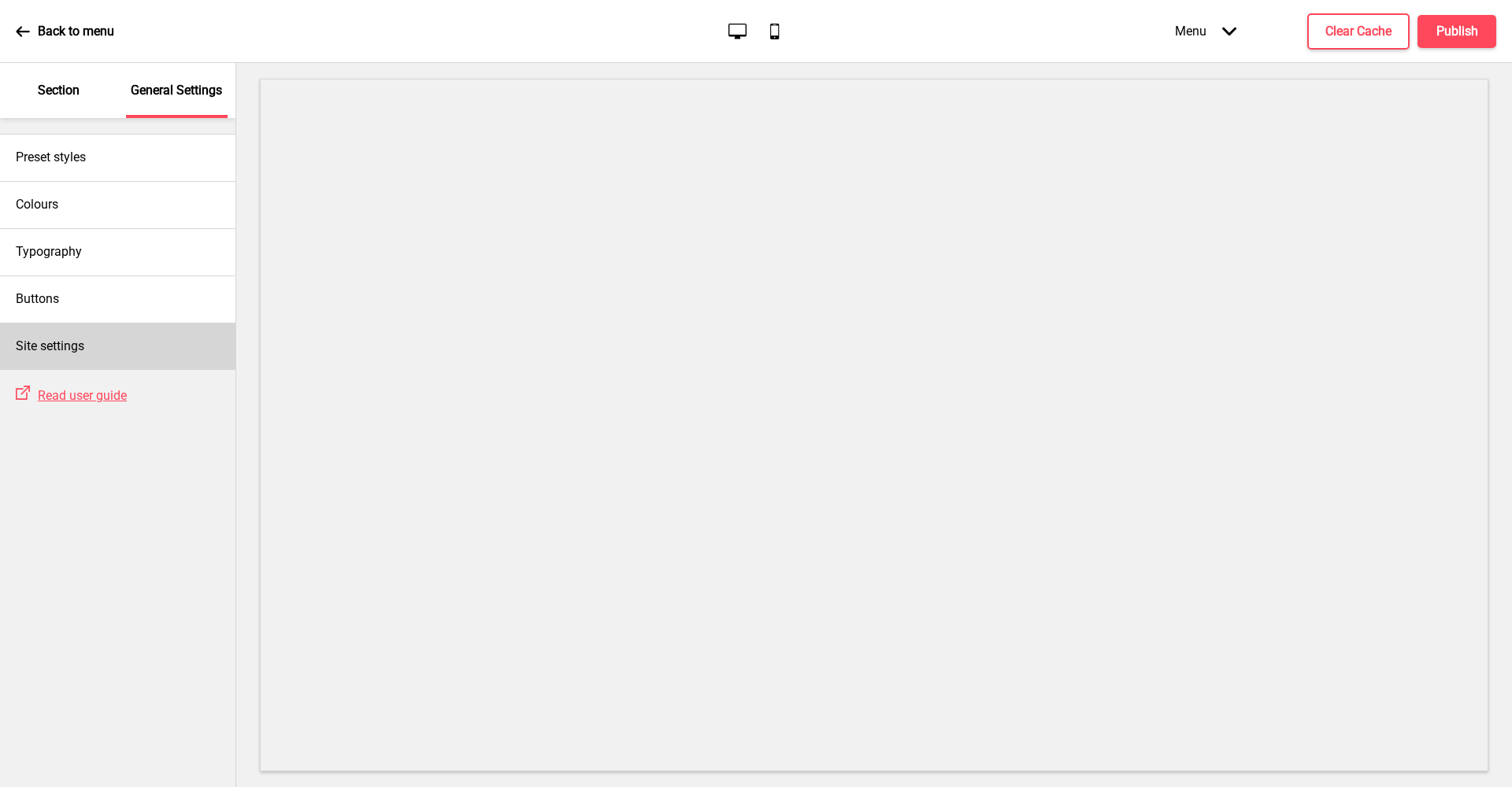
click at [122, 338] on div "Site settings" at bounding box center [117, 346] width 235 height 47
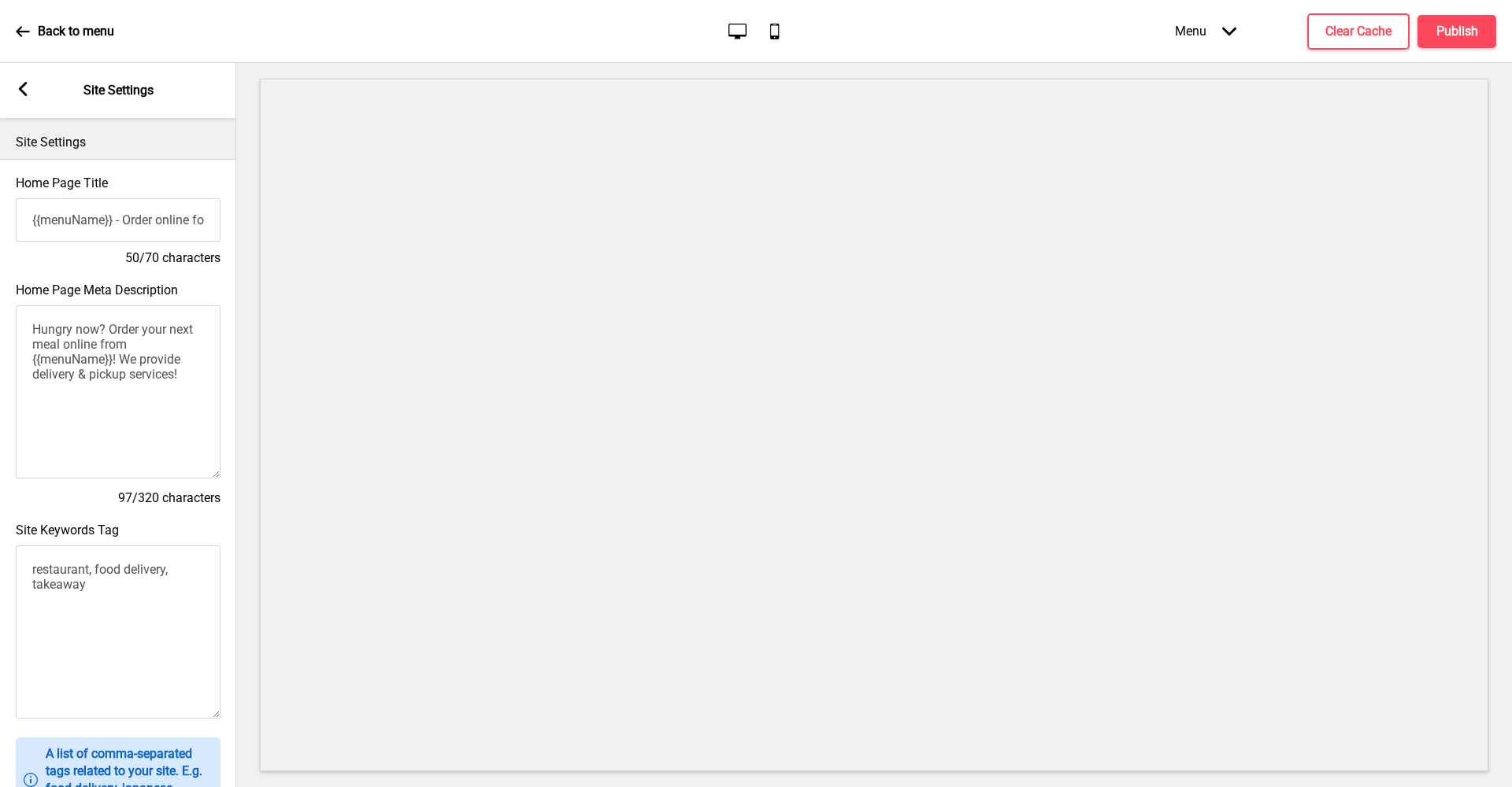
click at [21, 94] on rect at bounding box center [22, 89] width 14 height 14
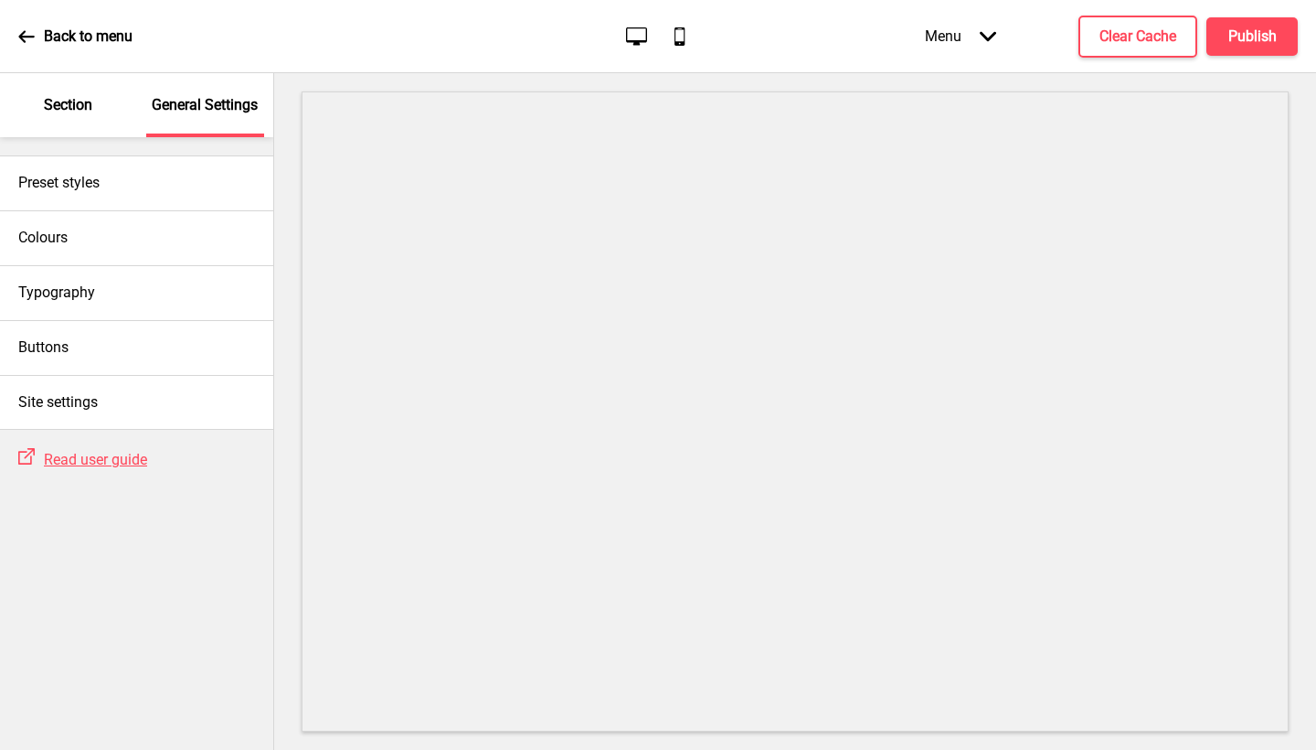
click at [99, 137] on div "Preset styles Colours Typography Buttons Site settings" at bounding box center [136, 283] width 273 height 292
click at [88, 105] on p "Section" at bounding box center [68, 105] width 48 height 20
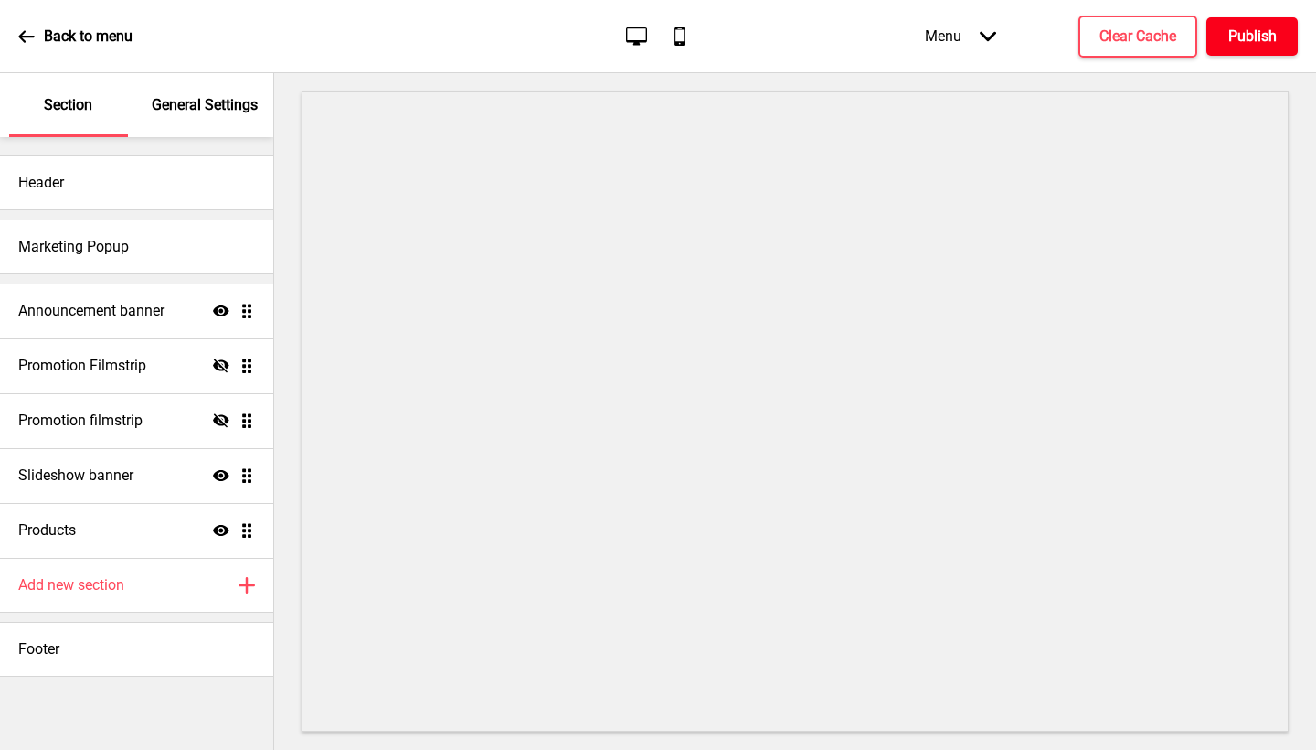
click at [1249, 44] on h4 "Publish" at bounding box center [1252, 37] width 48 height 20
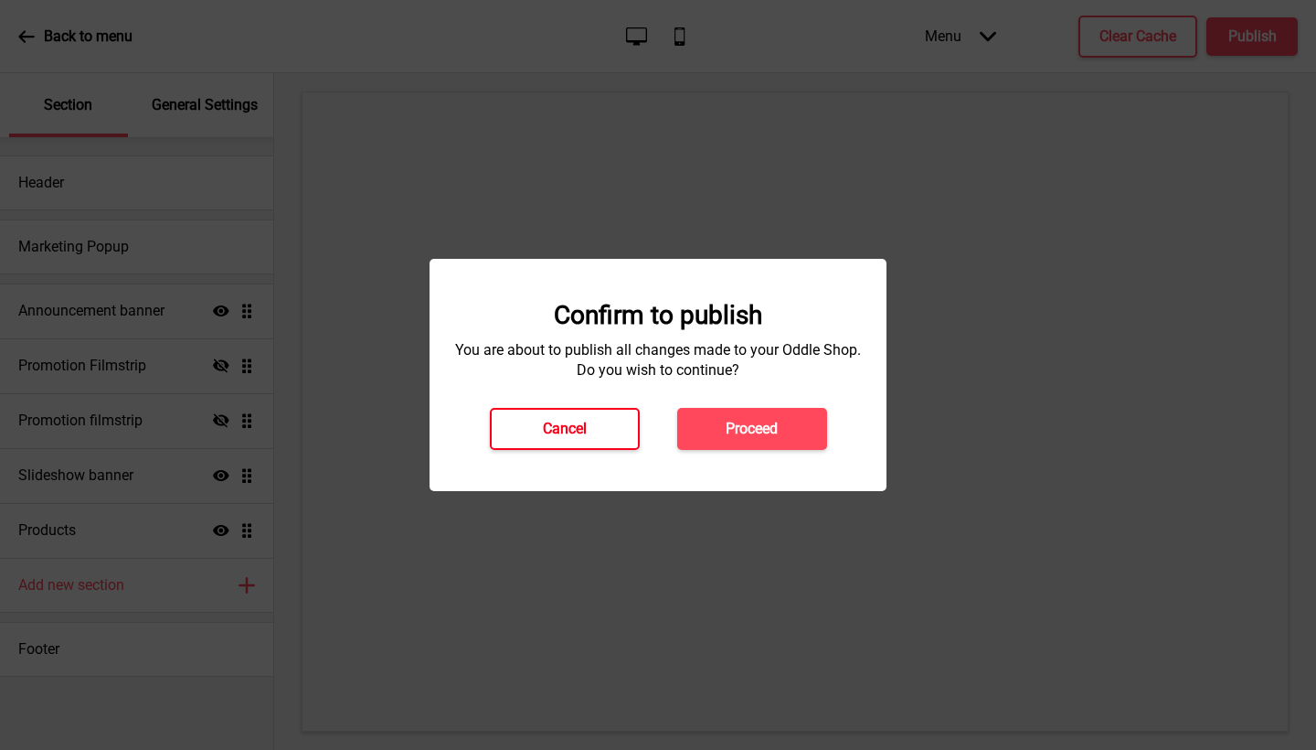
click at [625, 417] on button "Cancel" at bounding box center [565, 429] width 150 height 42
